Goal: Information Seeking & Learning: Learn about a topic

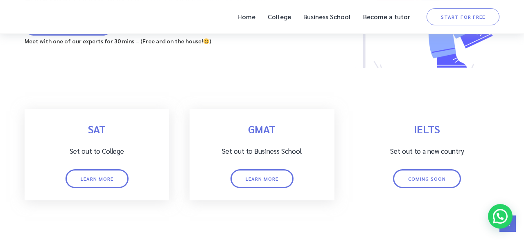
scroll to position [140, 0]
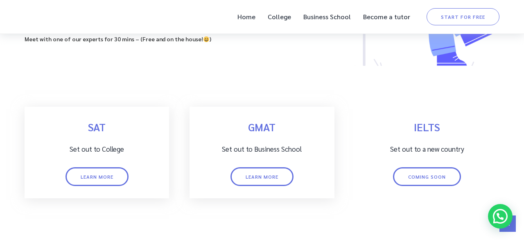
click at [104, 173] on link "Learn more" at bounding box center [96, 176] width 63 height 19
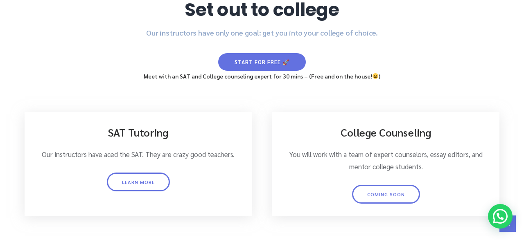
scroll to position [3, 0]
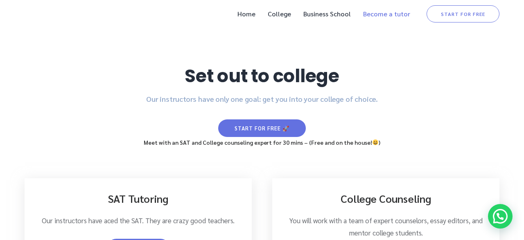
click at [395, 16] on link "Become a tutor" at bounding box center [386, 13] width 55 height 17
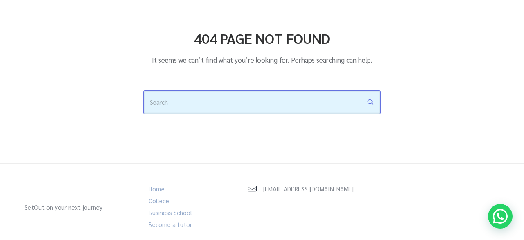
click at [262, 104] on input "text" at bounding box center [261, 102] width 237 height 24
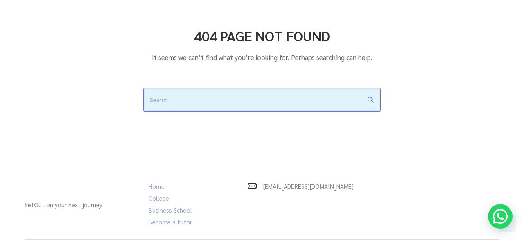
scroll to position [29, 0]
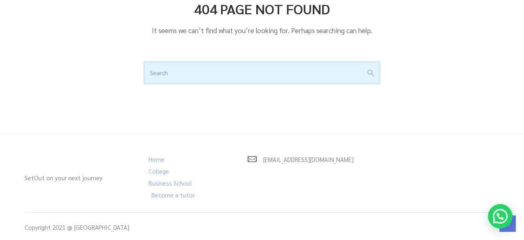
click at [175, 194] on link "Become a tutor" at bounding box center [172, 195] width 43 height 8
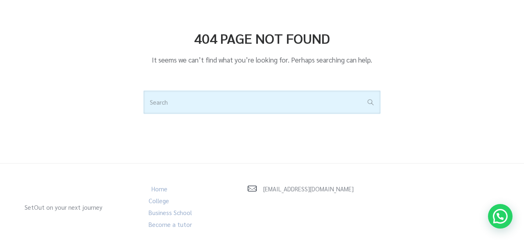
click at [161, 188] on link "Home" at bounding box center [159, 189] width 16 height 8
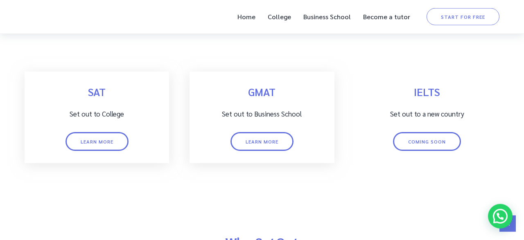
scroll to position [185, 0]
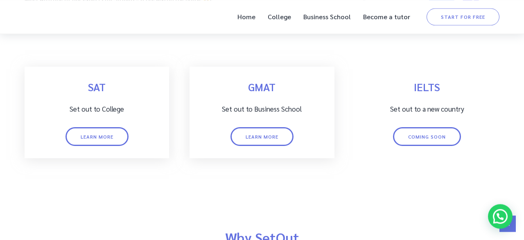
click at [427, 133] on link "Coming soon" at bounding box center [427, 136] width 68 height 19
click at [437, 99] on div "IELTS Set out to a new country Coming soon" at bounding box center [427, 113] width 144 height 92
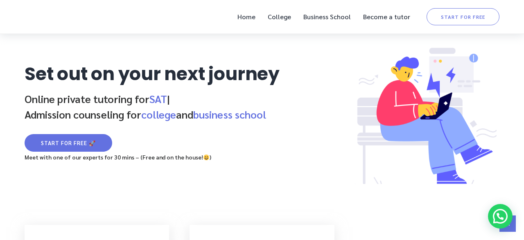
scroll to position [0, 0]
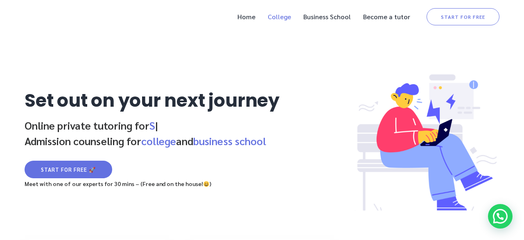
click at [286, 19] on link "College" at bounding box center [279, 16] width 32 height 17
